Goal: Navigation & Orientation: Find specific page/section

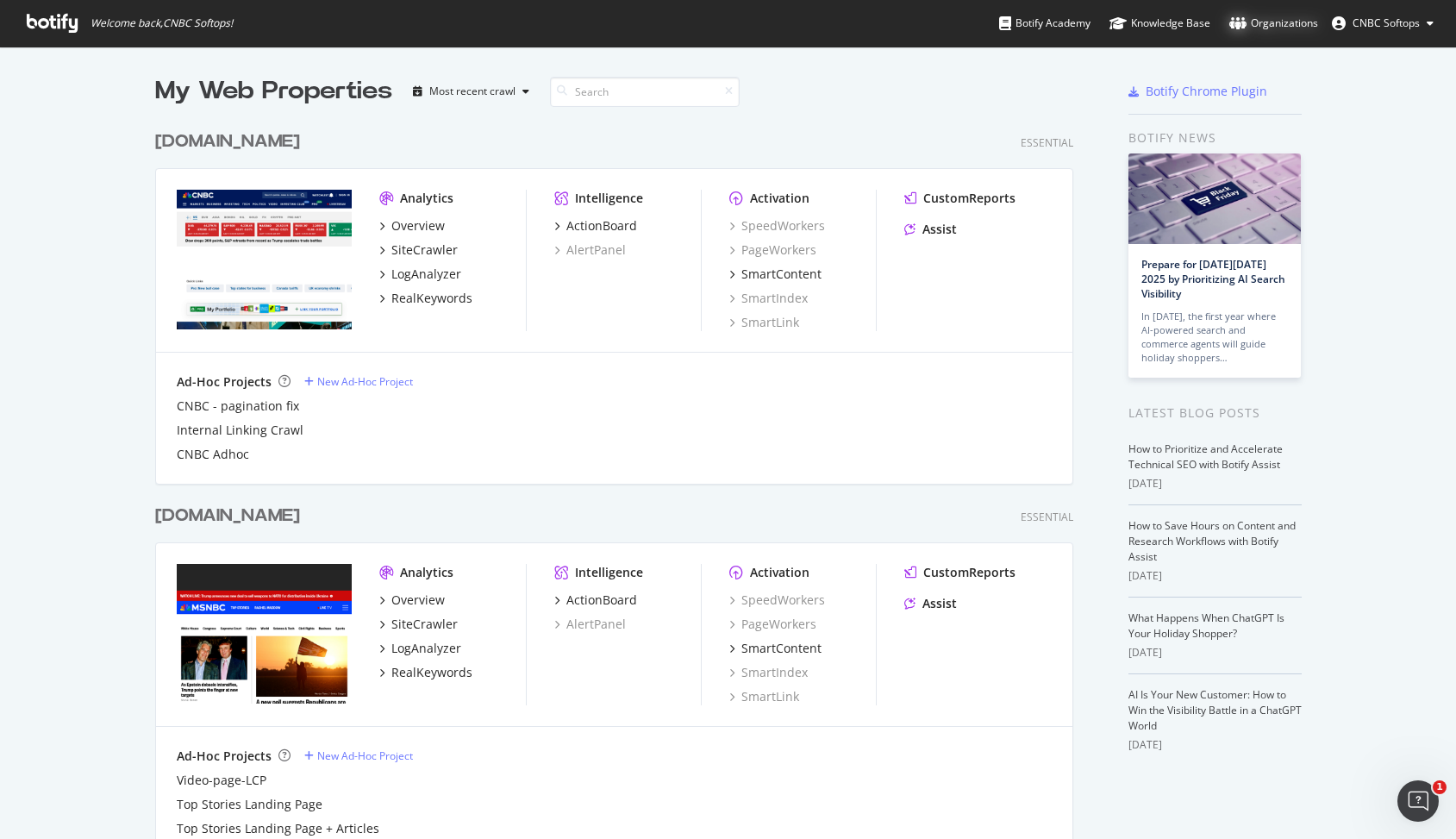
click at [1295, 24] on div "Organizations" at bounding box center [1273, 23] width 89 height 17
click at [1434, 23] on button "CNBC Softops" at bounding box center [1382, 23] width 129 height 28
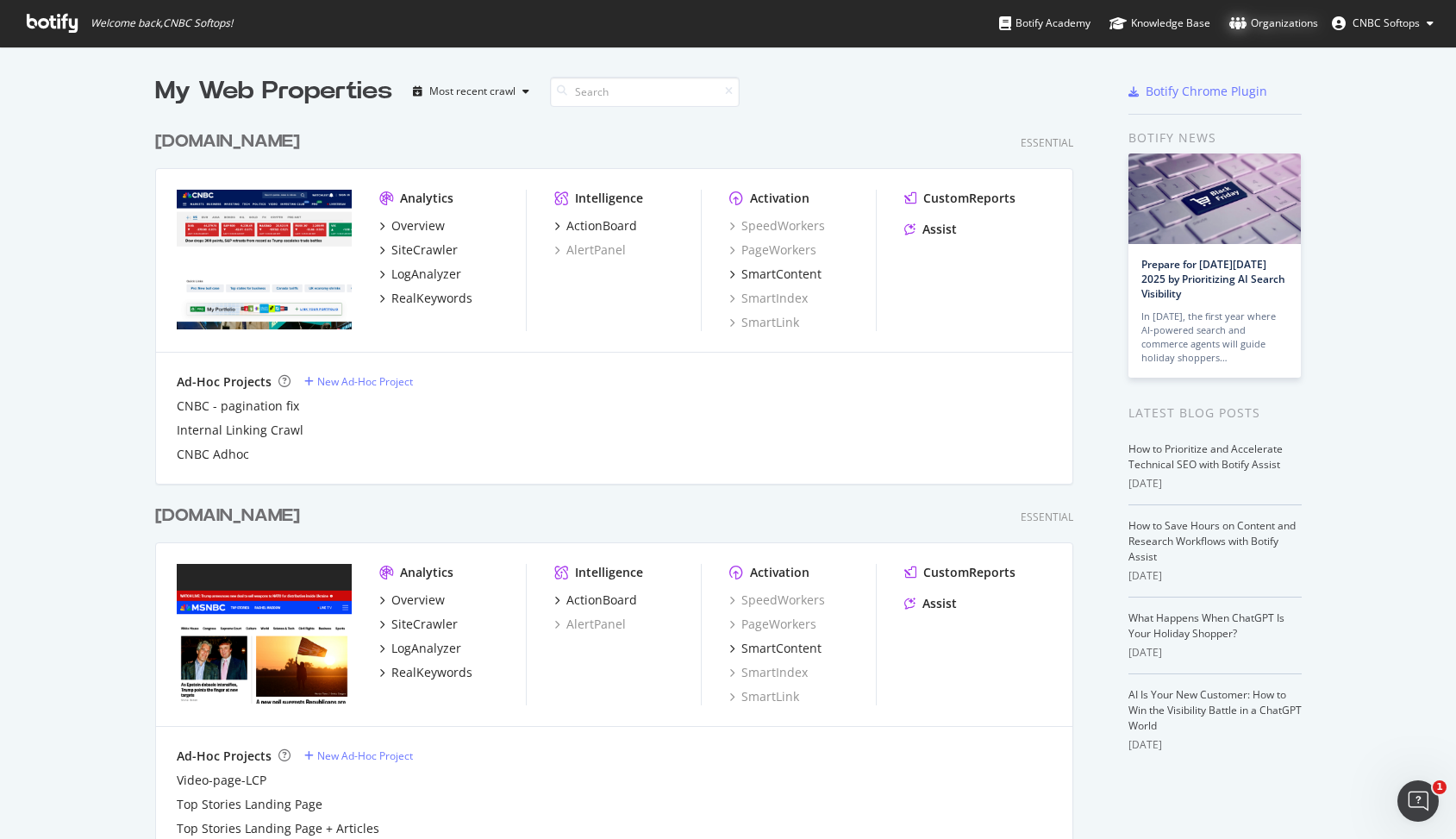
click at [1285, 17] on div "Organizations" at bounding box center [1273, 23] width 89 height 17
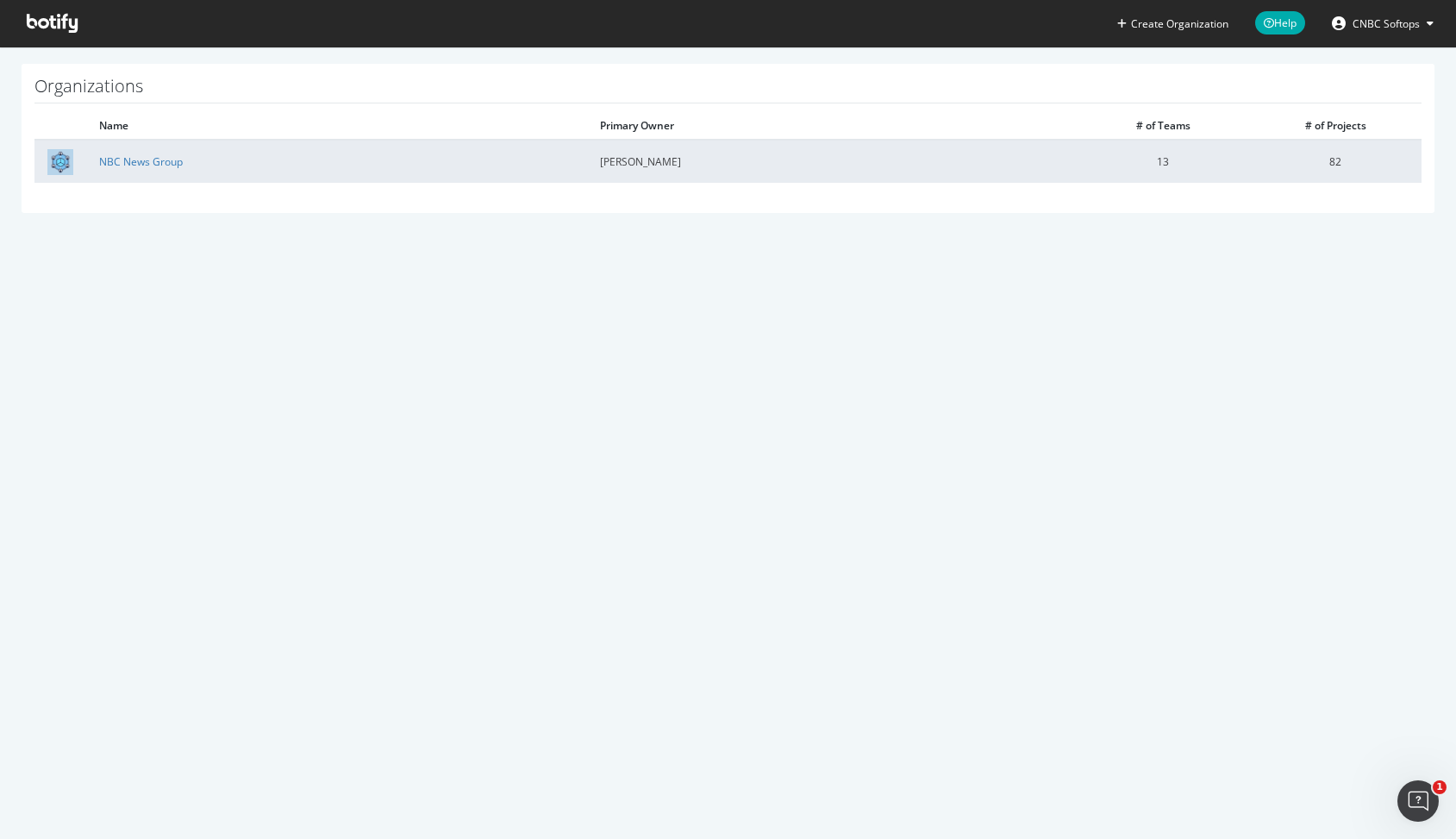
click at [191, 168] on td "NBC News Group" at bounding box center [337, 161] width 501 height 43
click at [170, 168] on link "NBC News Group" at bounding box center [141, 162] width 84 height 15
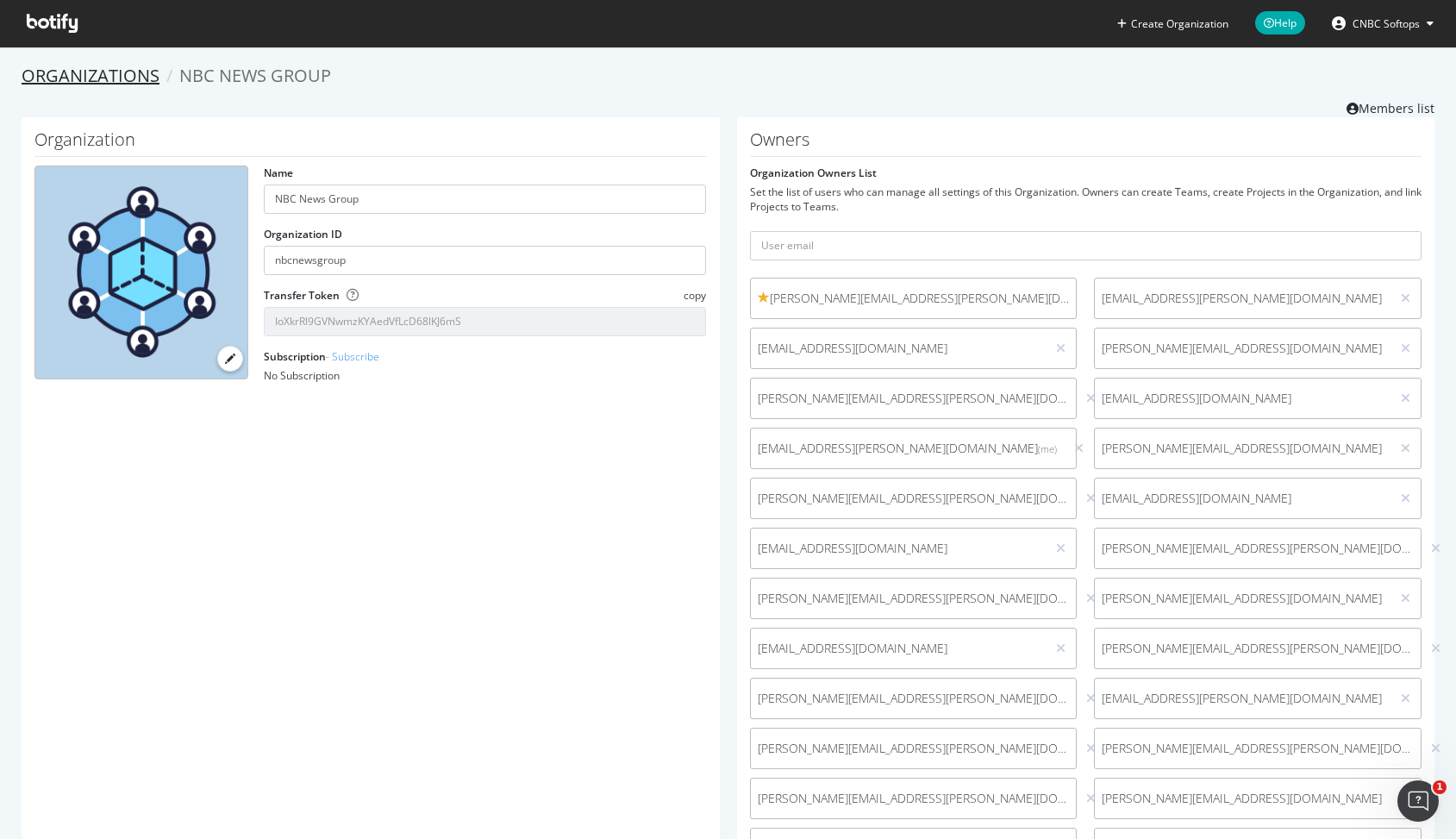
click at [108, 80] on link "Organizations" at bounding box center [91, 75] width 138 height 23
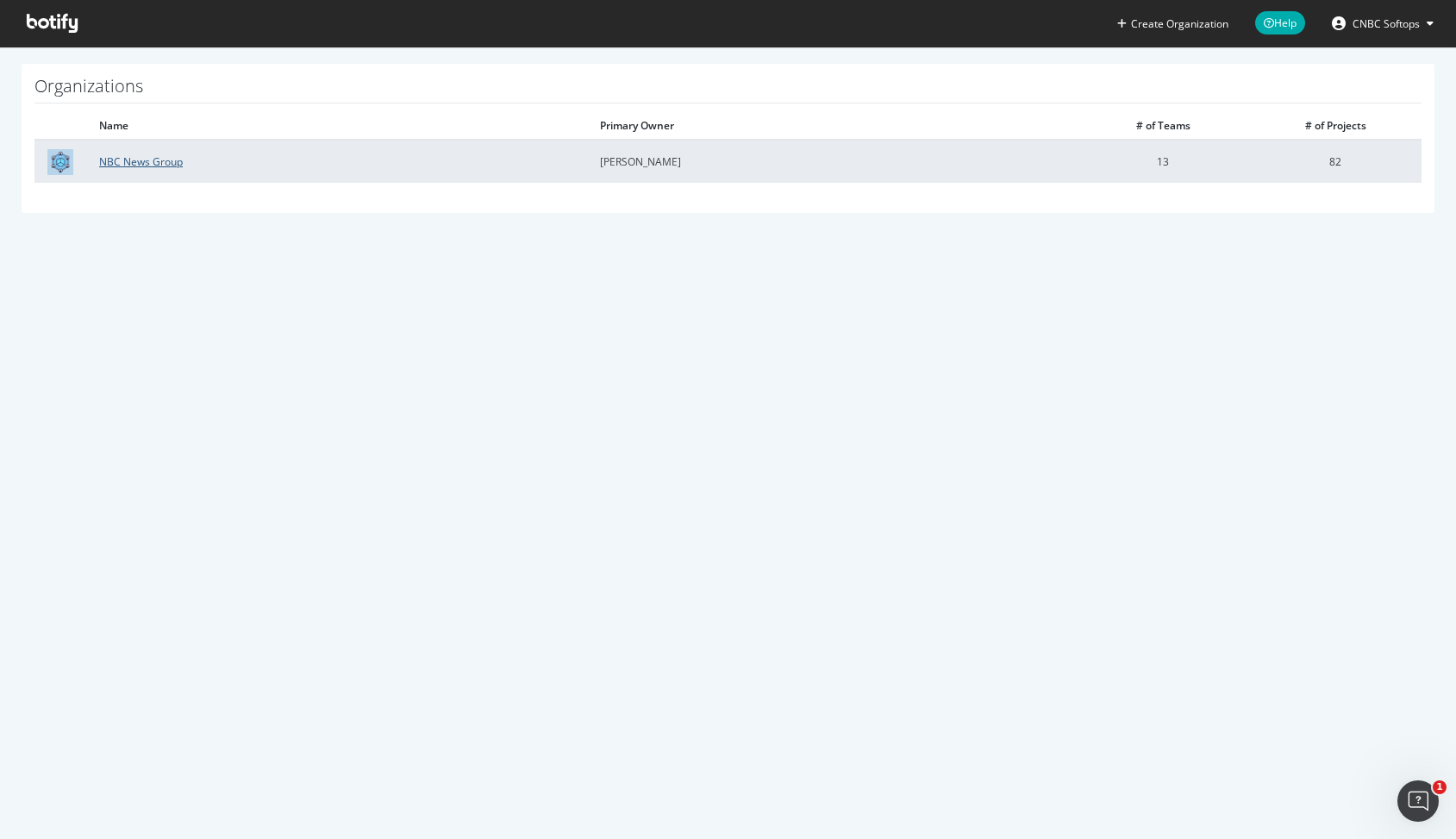
click at [143, 161] on link "NBC News Group" at bounding box center [141, 162] width 84 height 15
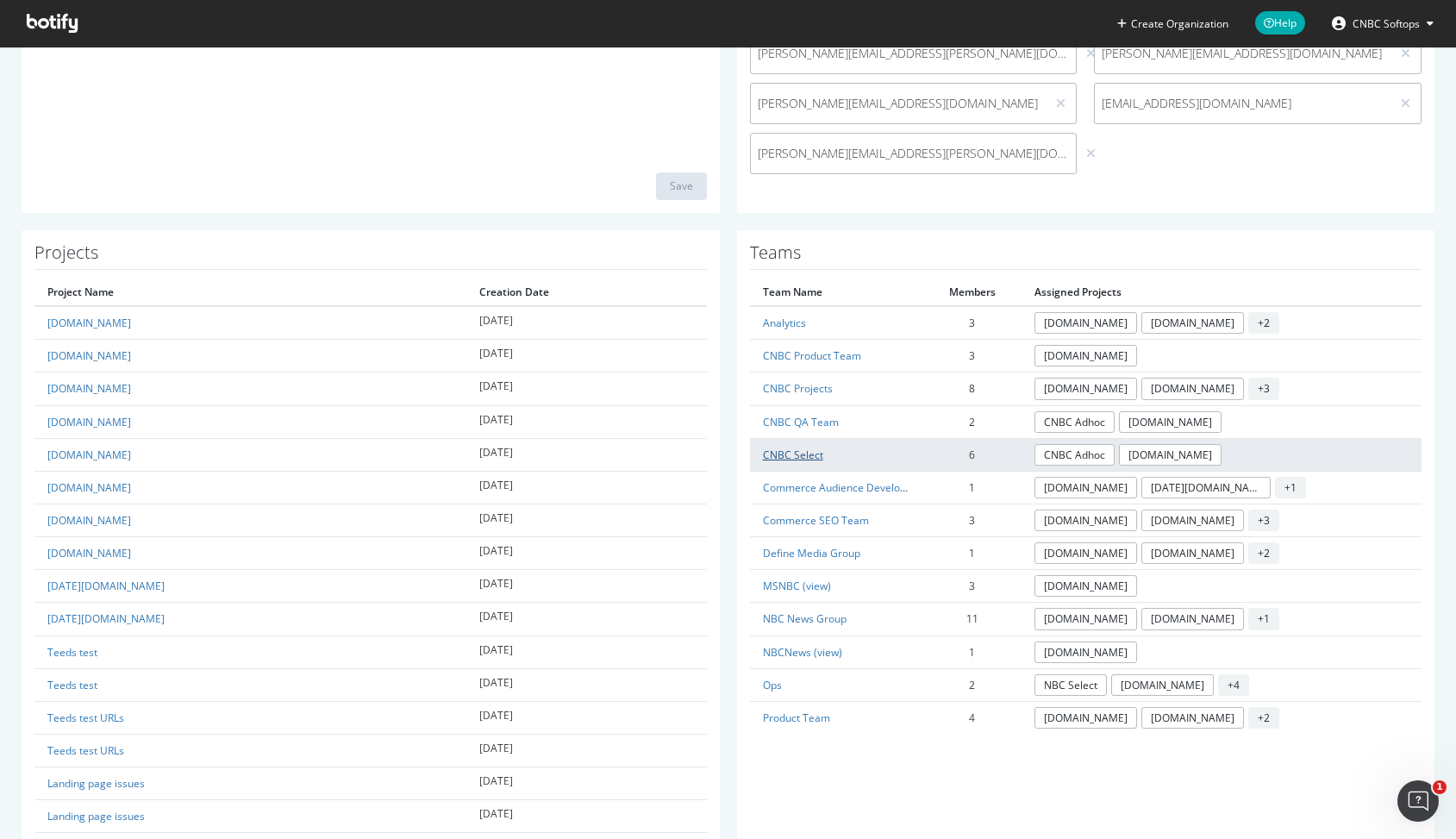
scroll to position [755, 0]
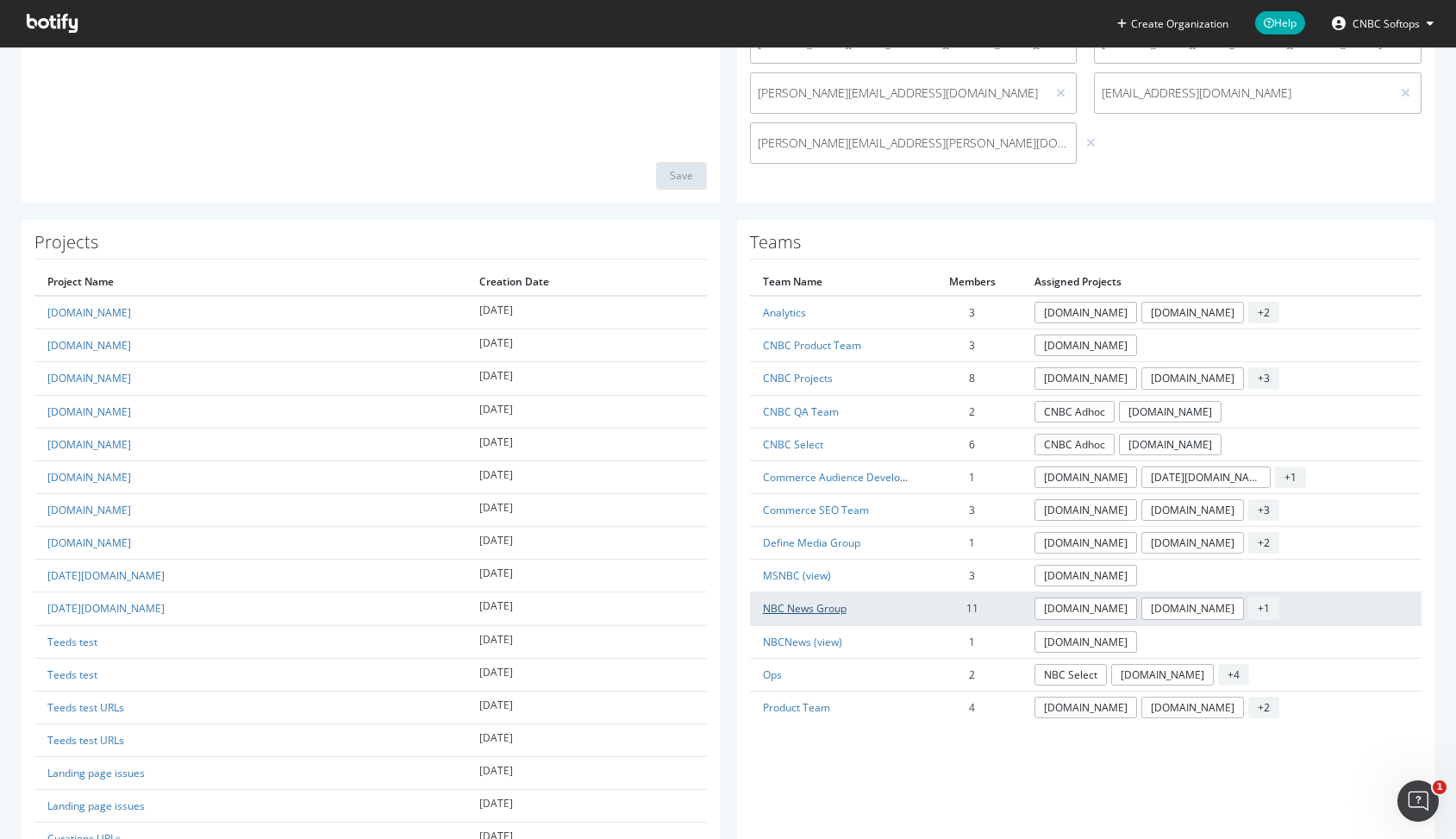
click at [805, 606] on link "NBC News Group" at bounding box center [805, 608] width 84 height 15
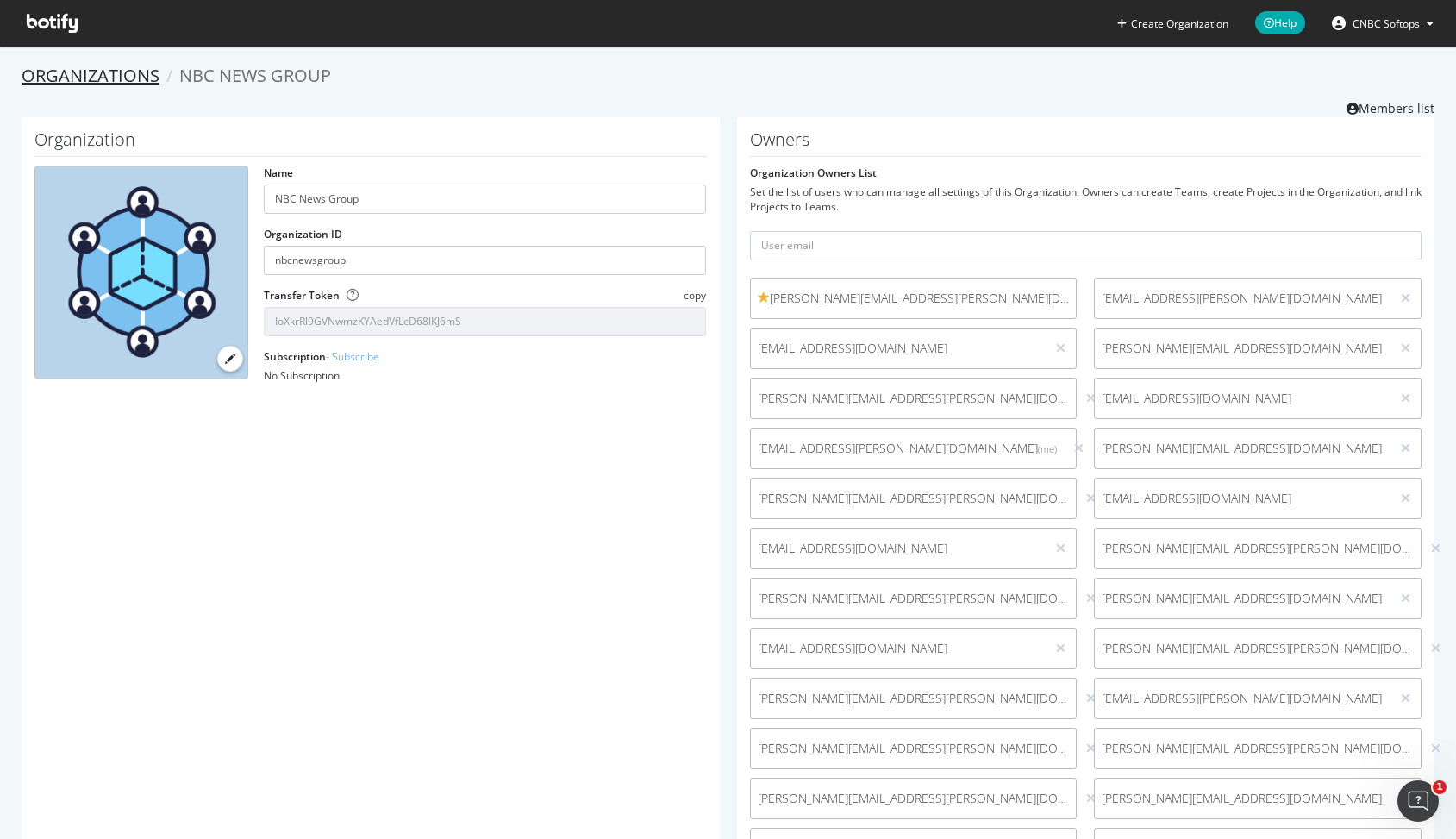
click at [109, 78] on link "Organizations" at bounding box center [91, 75] width 138 height 23
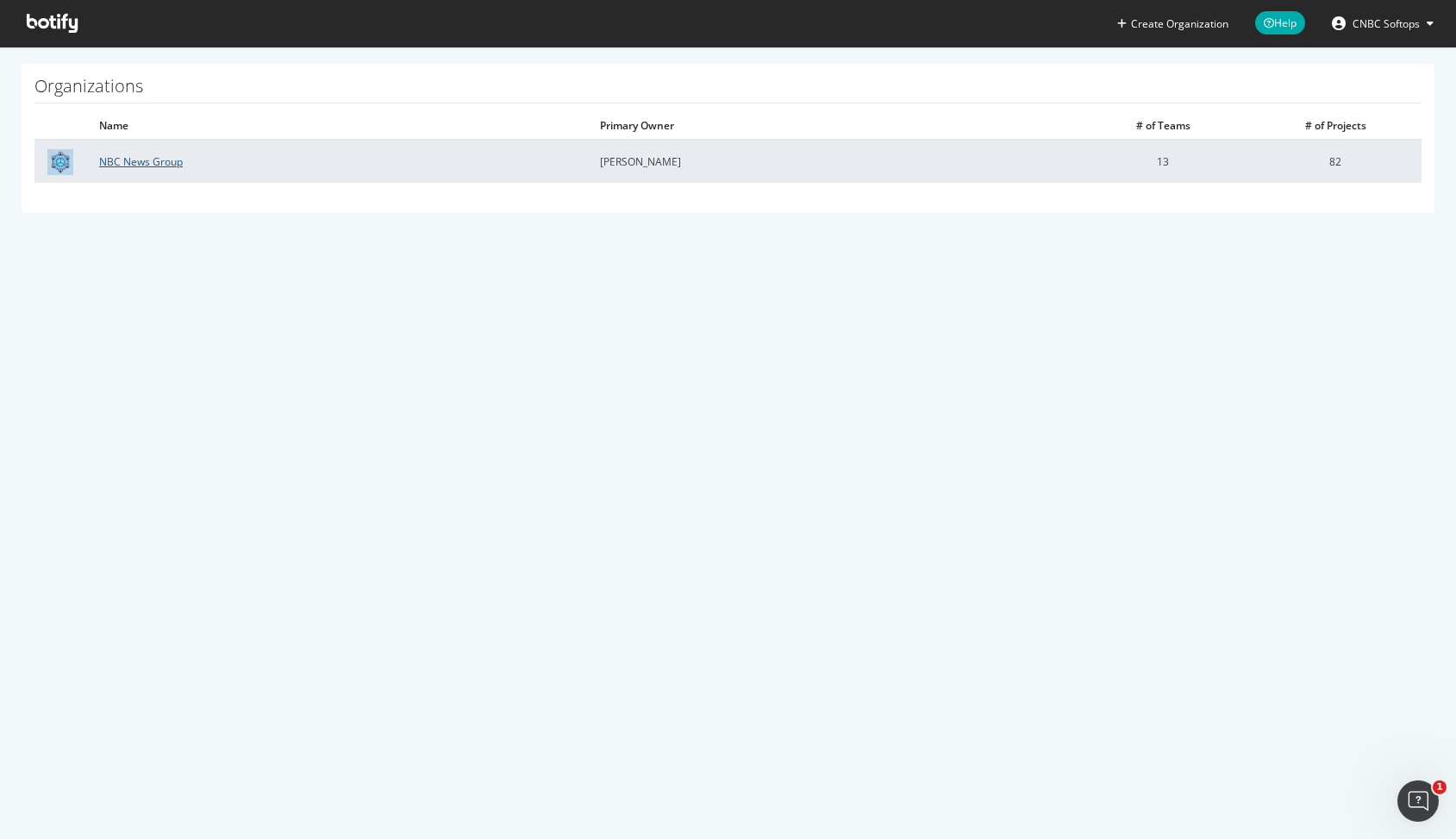
click at [144, 164] on link "NBC News Group" at bounding box center [141, 162] width 84 height 15
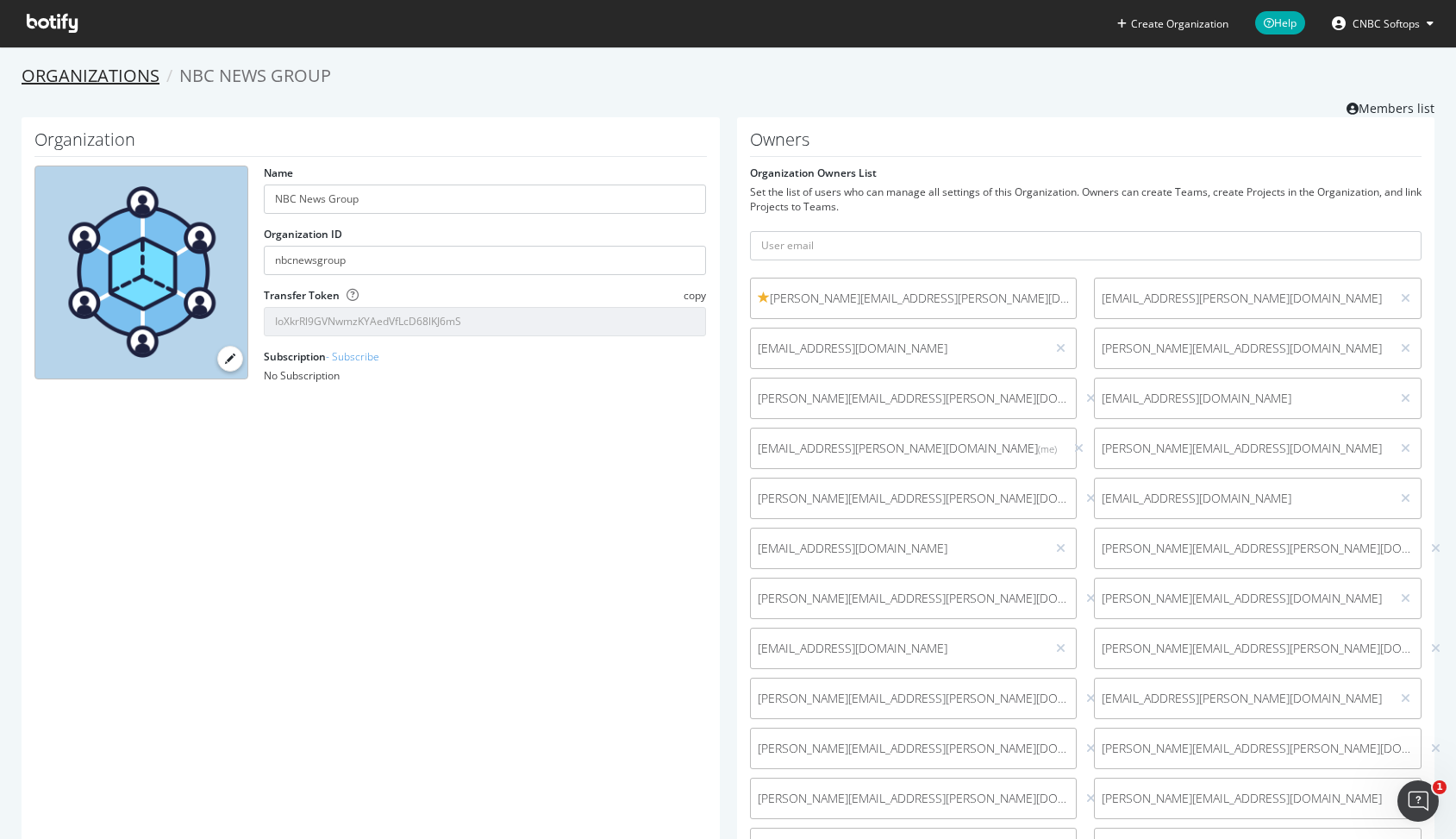
click at [144, 79] on link "Organizations" at bounding box center [91, 75] width 138 height 23
